Goal: Obtain resource: Obtain resource

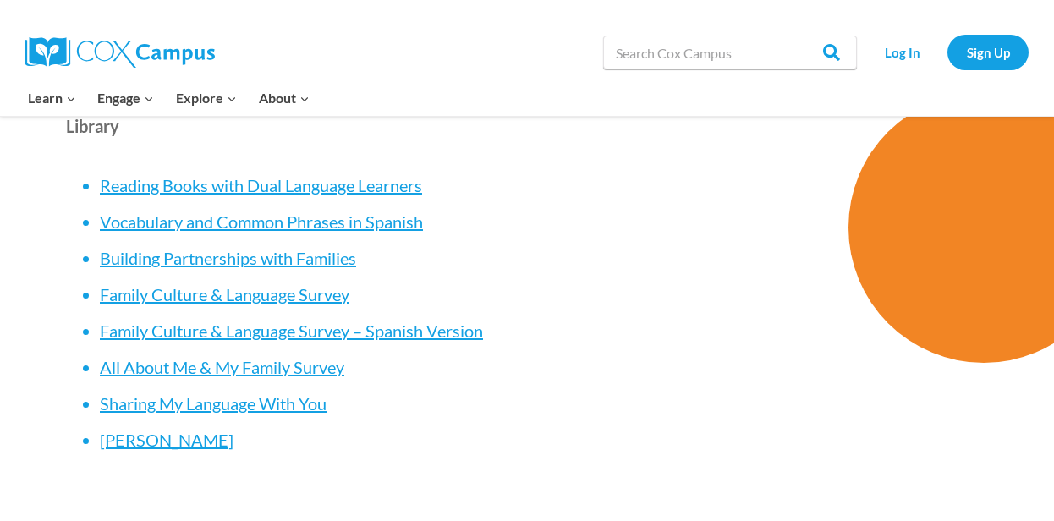
scroll to position [4769, 0]
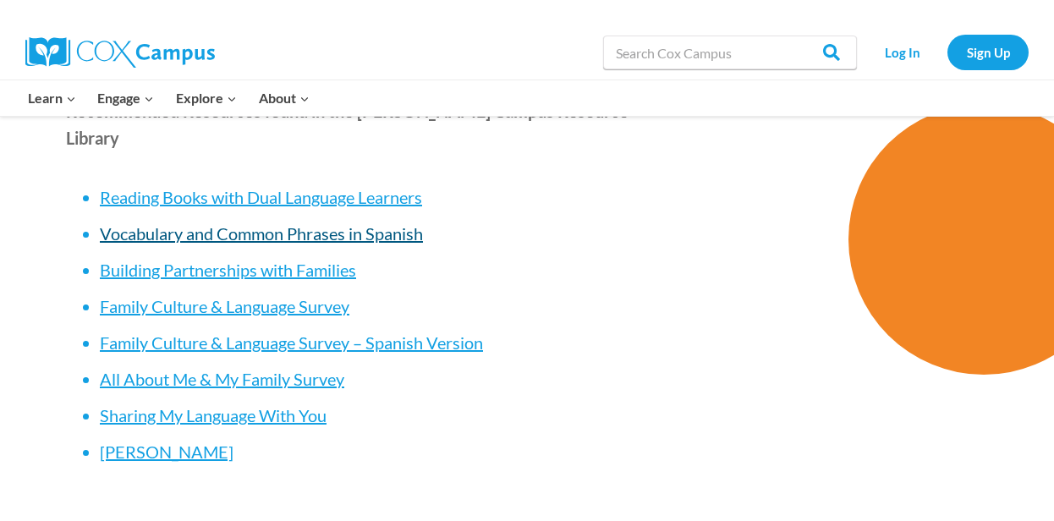
click at [397, 223] on span "Vocabulary and Common Phrases in Spanish" at bounding box center [261, 233] width 323 height 20
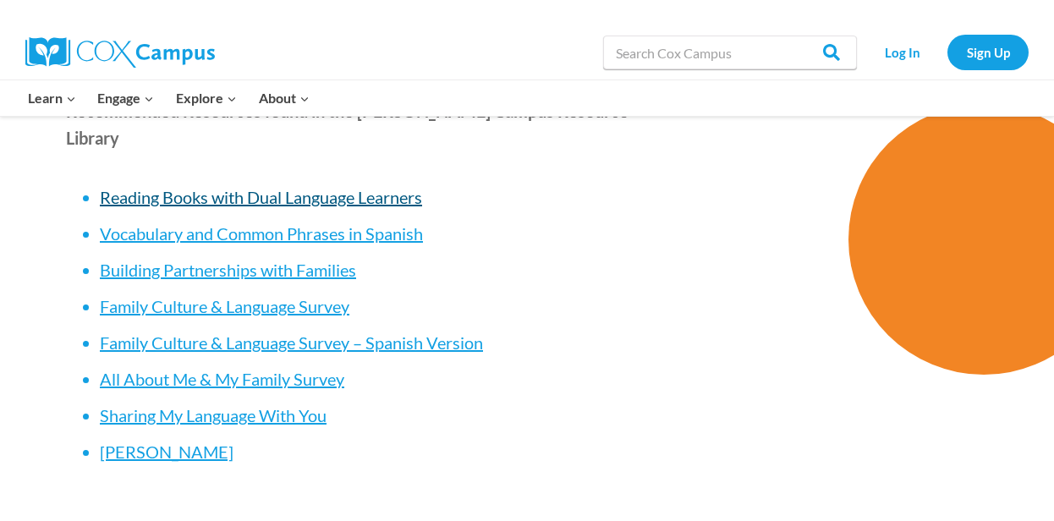
click at [390, 187] on span "Reading Books with Dual Language Learners" at bounding box center [261, 197] width 322 height 20
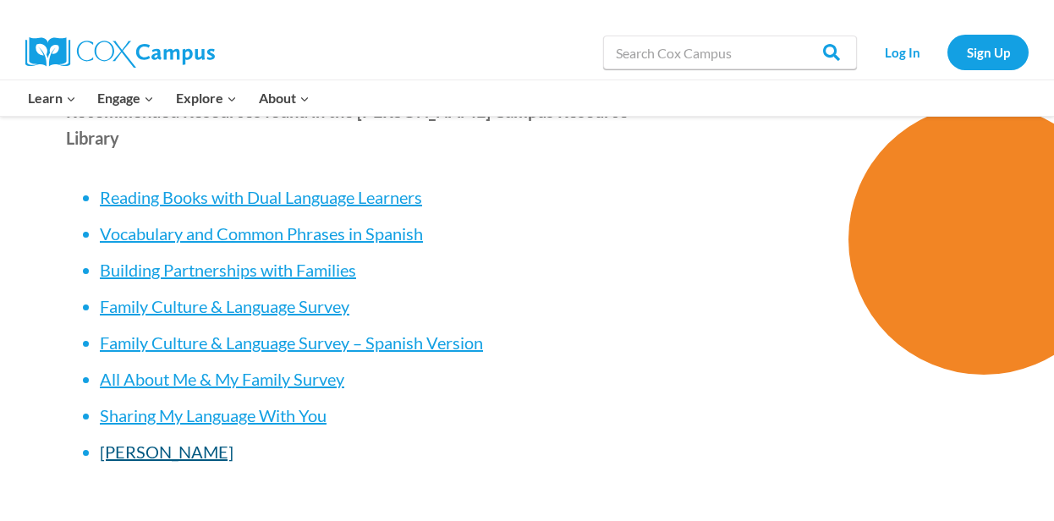
click at [138, 442] on span "PAT Poster" at bounding box center [167, 452] width 134 height 20
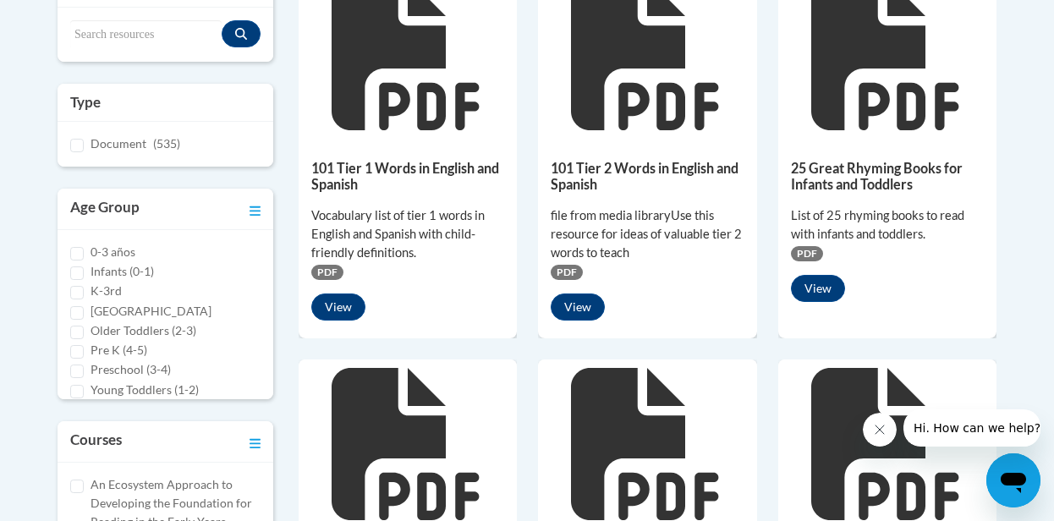
scroll to position [372, 0]
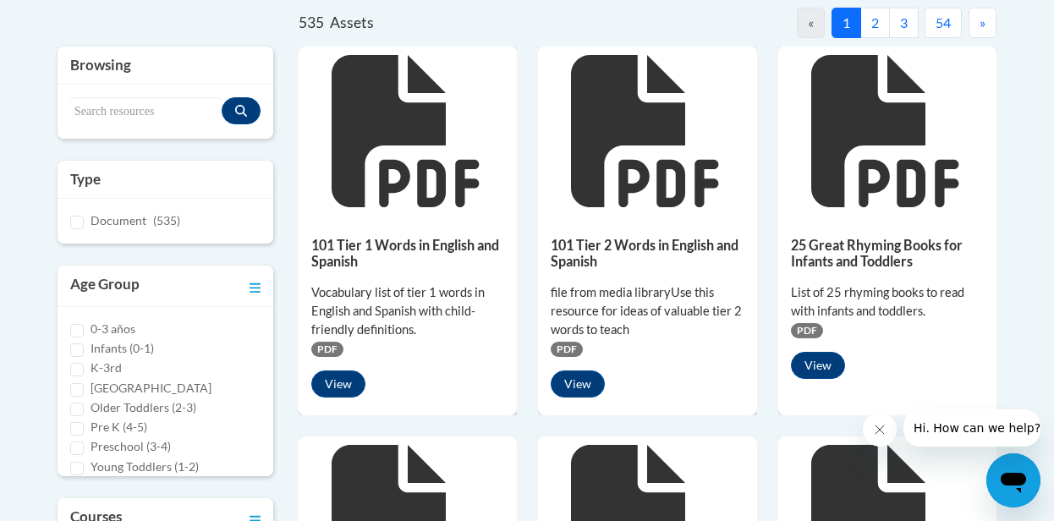
click at [393, 250] on h5 "101 Tier 1 Words in English and Spanish" at bounding box center [407, 253] width 193 height 33
click at [342, 379] on button "View" at bounding box center [338, 384] width 54 height 27
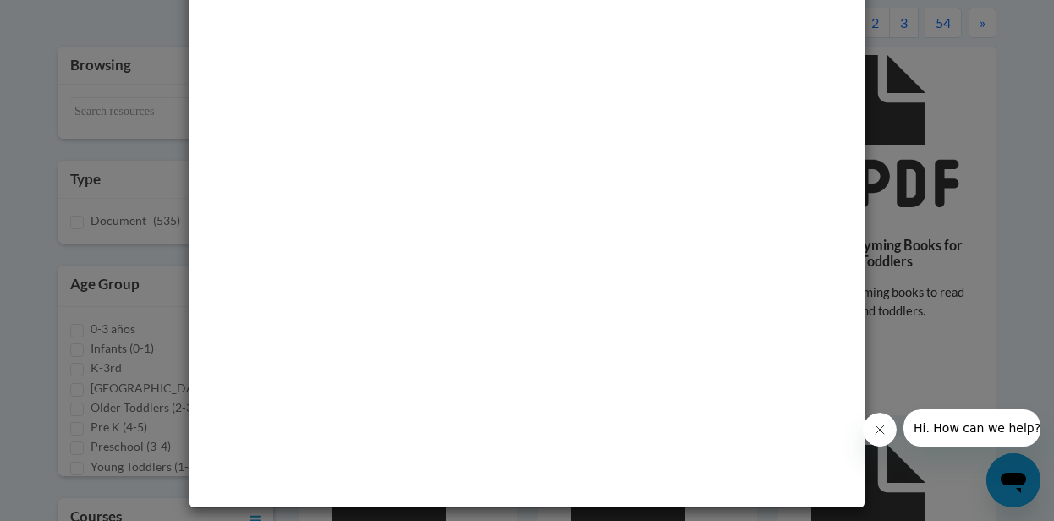
scroll to position [81, 0]
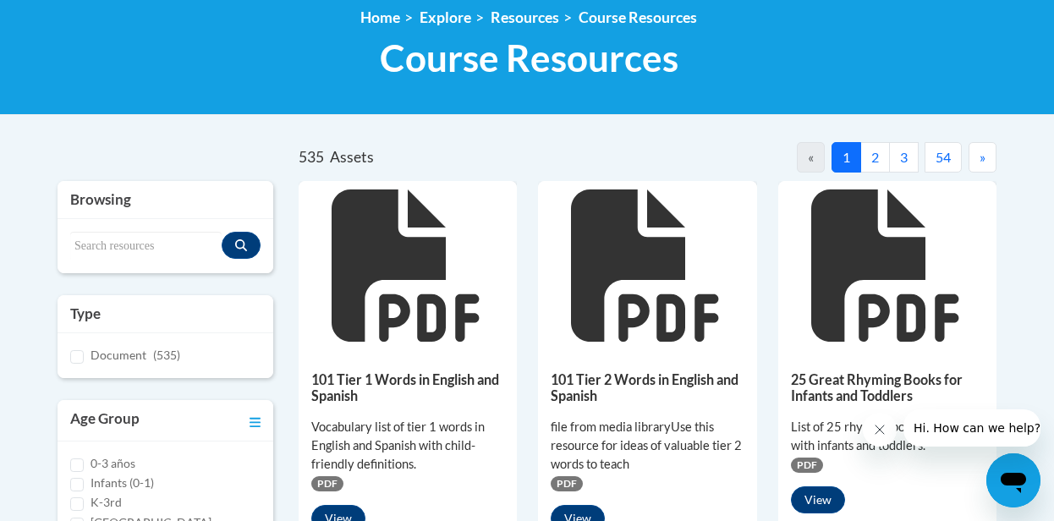
scroll to position [305, 0]
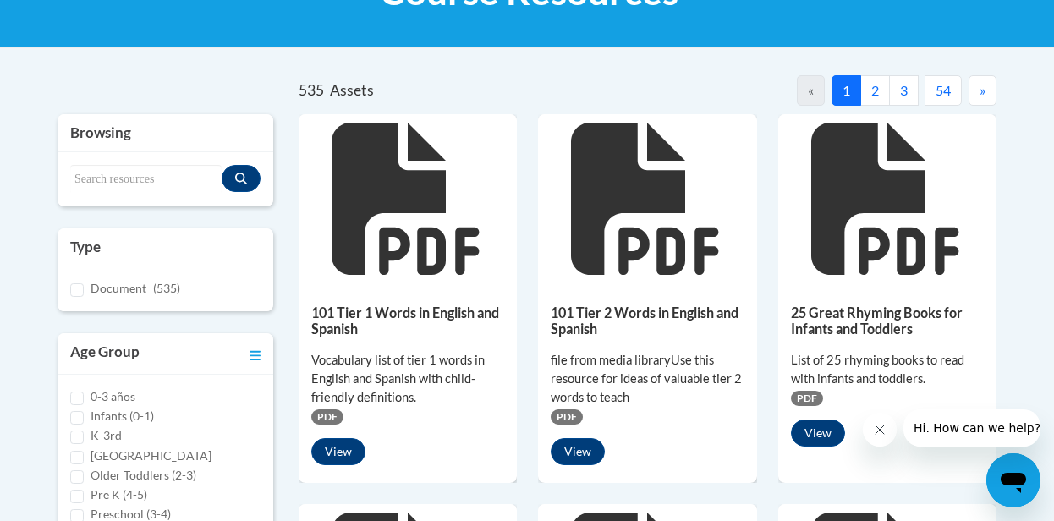
click at [431, 311] on h5 "101 Tier 1 Words in English and Spanish" at bounding box center [407, 321] width 193 height 33
click at [351, 447] on button "View" at bounding box center [338, 451] width 54 height 27
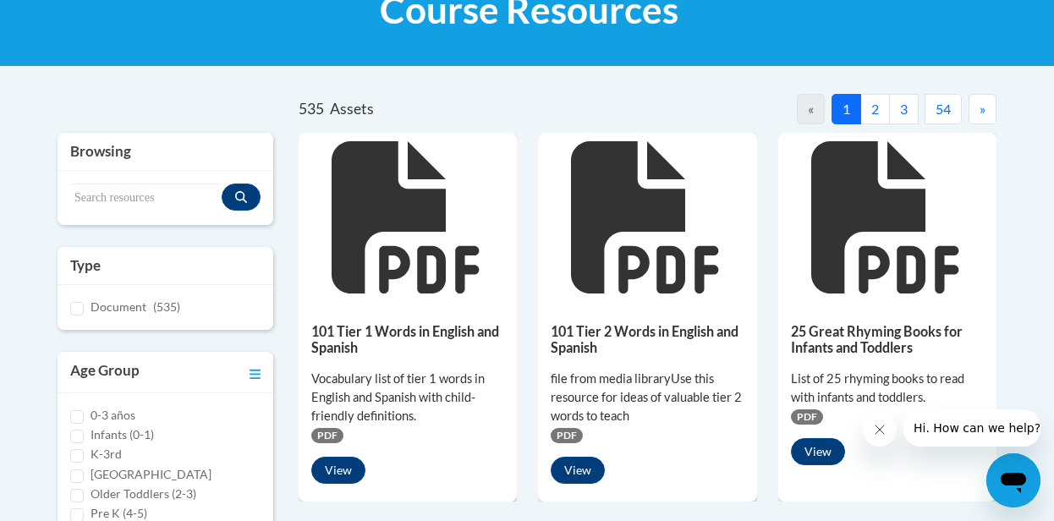
scroll to position [305, 0]
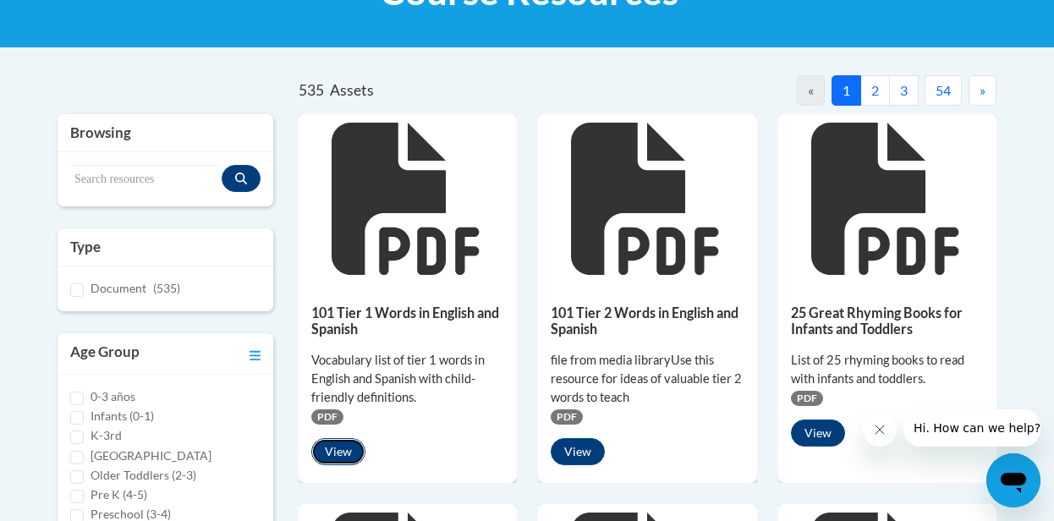
click at [342, 446] on button "View" at bounding box center [338, 451] width 54 height 27
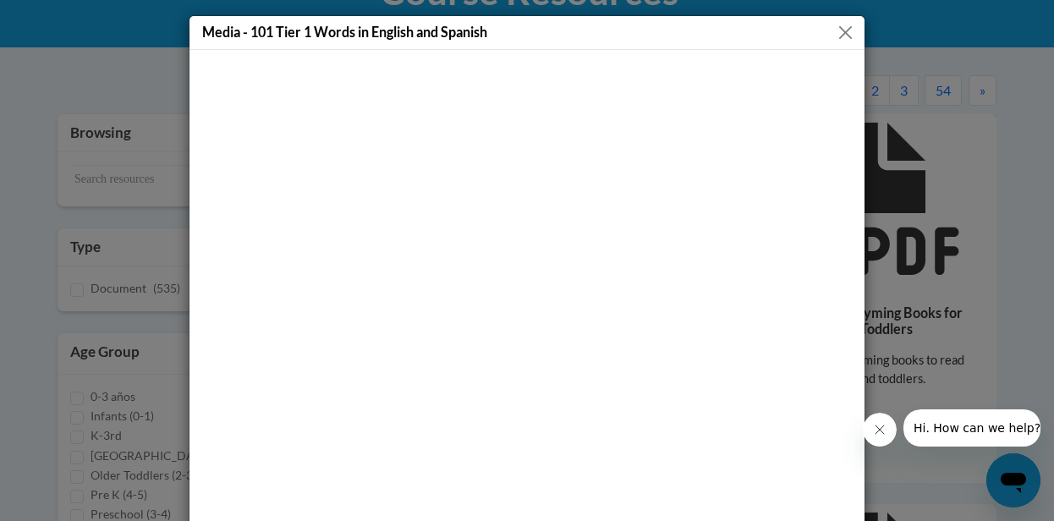
click at [844, 31] on button "Close" at bounding box center [845, 32] width 21 height 21
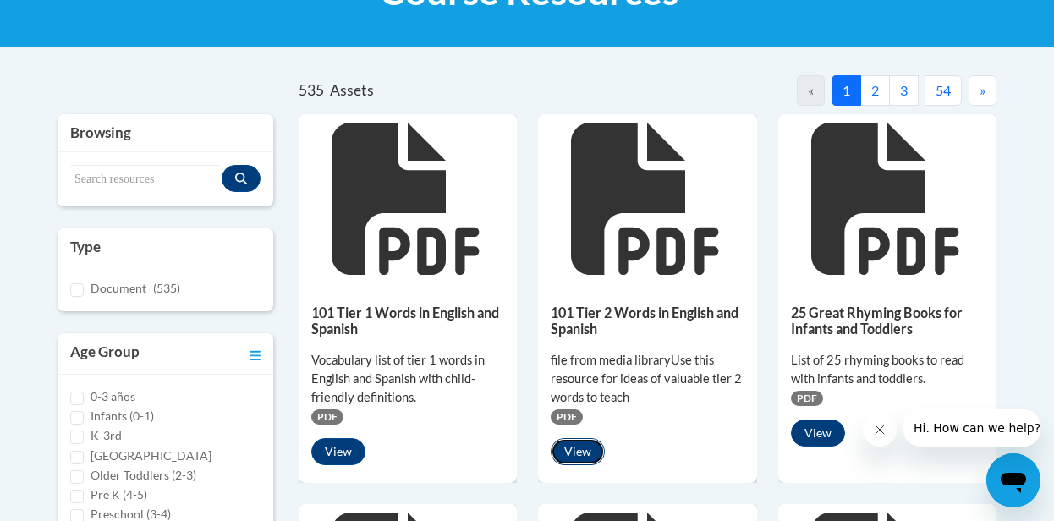
click at [575, 447] on button "View" at bounding box center [578, 451] width 54 height 27
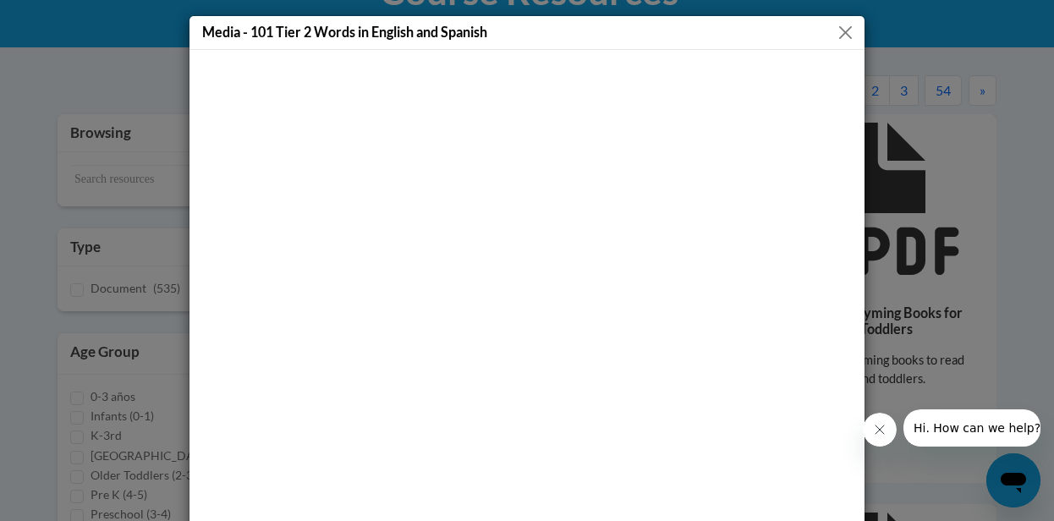
click at [840, 33] on button "Close" at bounding box center [845, 32] width 21 height 21
